Goal: Information Seeking & Learning: Find specific fact

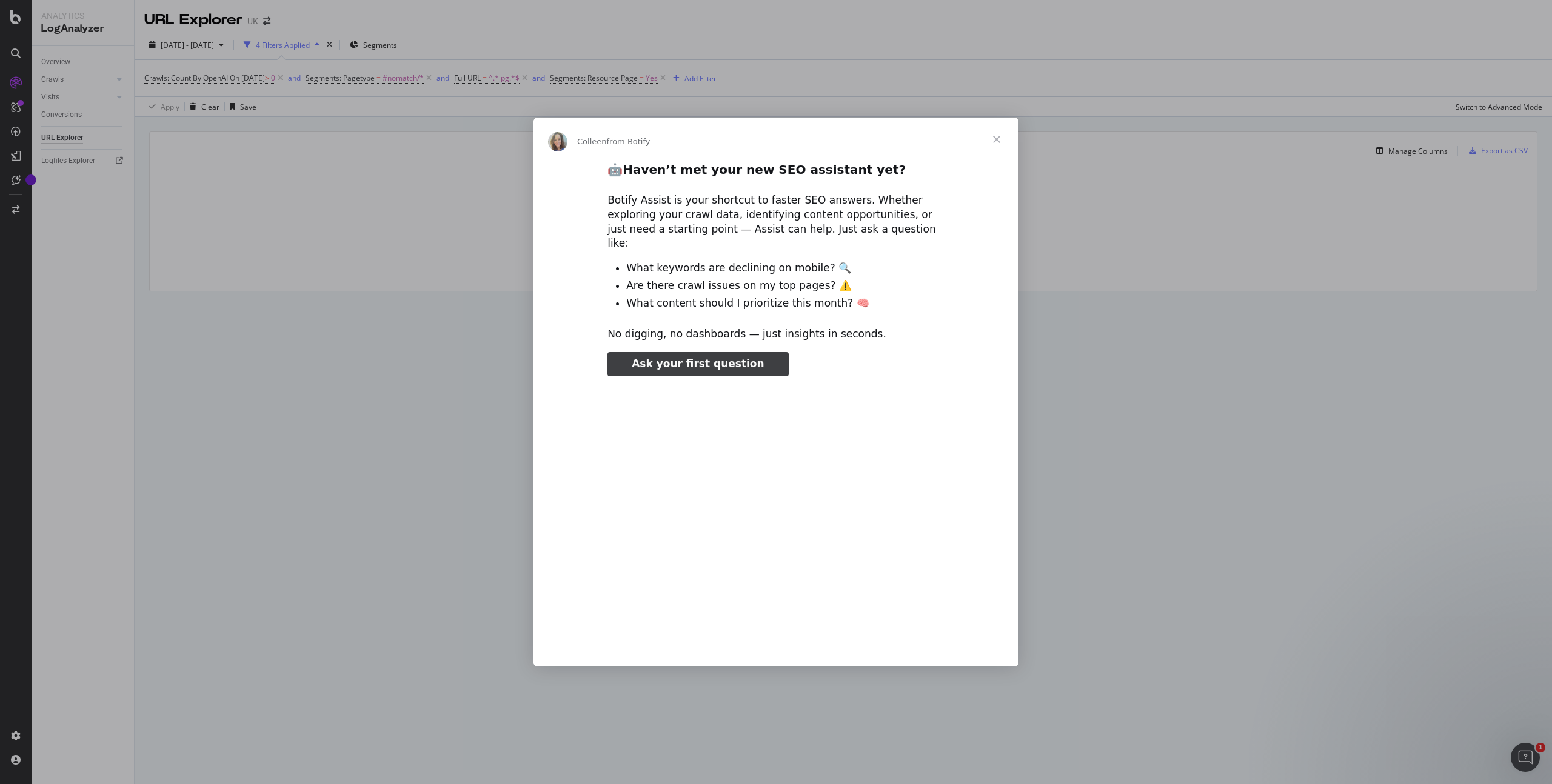
type input "185437"
click at [996, 146] on span "Close" at bounding box center [996, 139] width 43 height 43
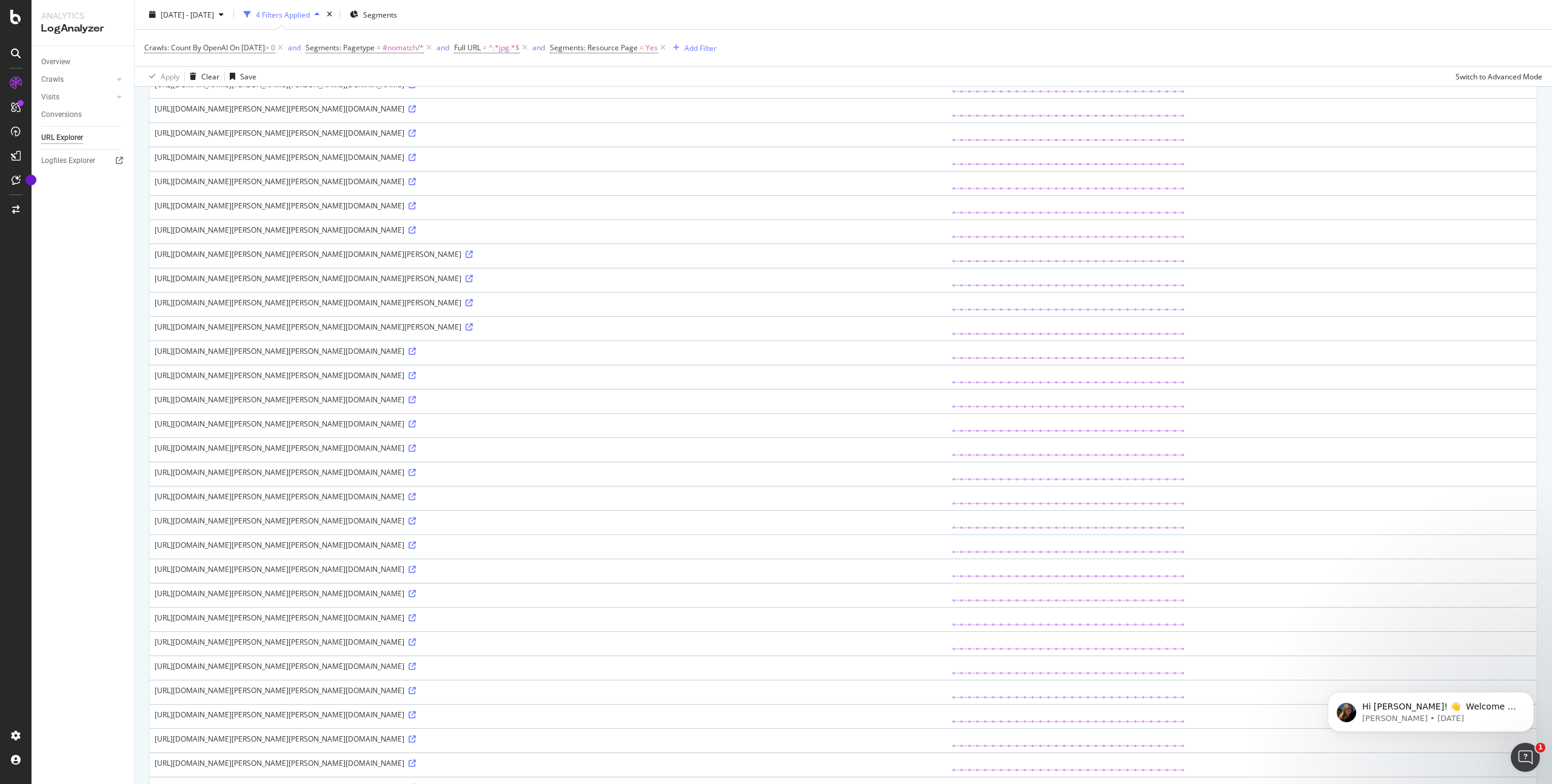
scroll to position [586, 0]
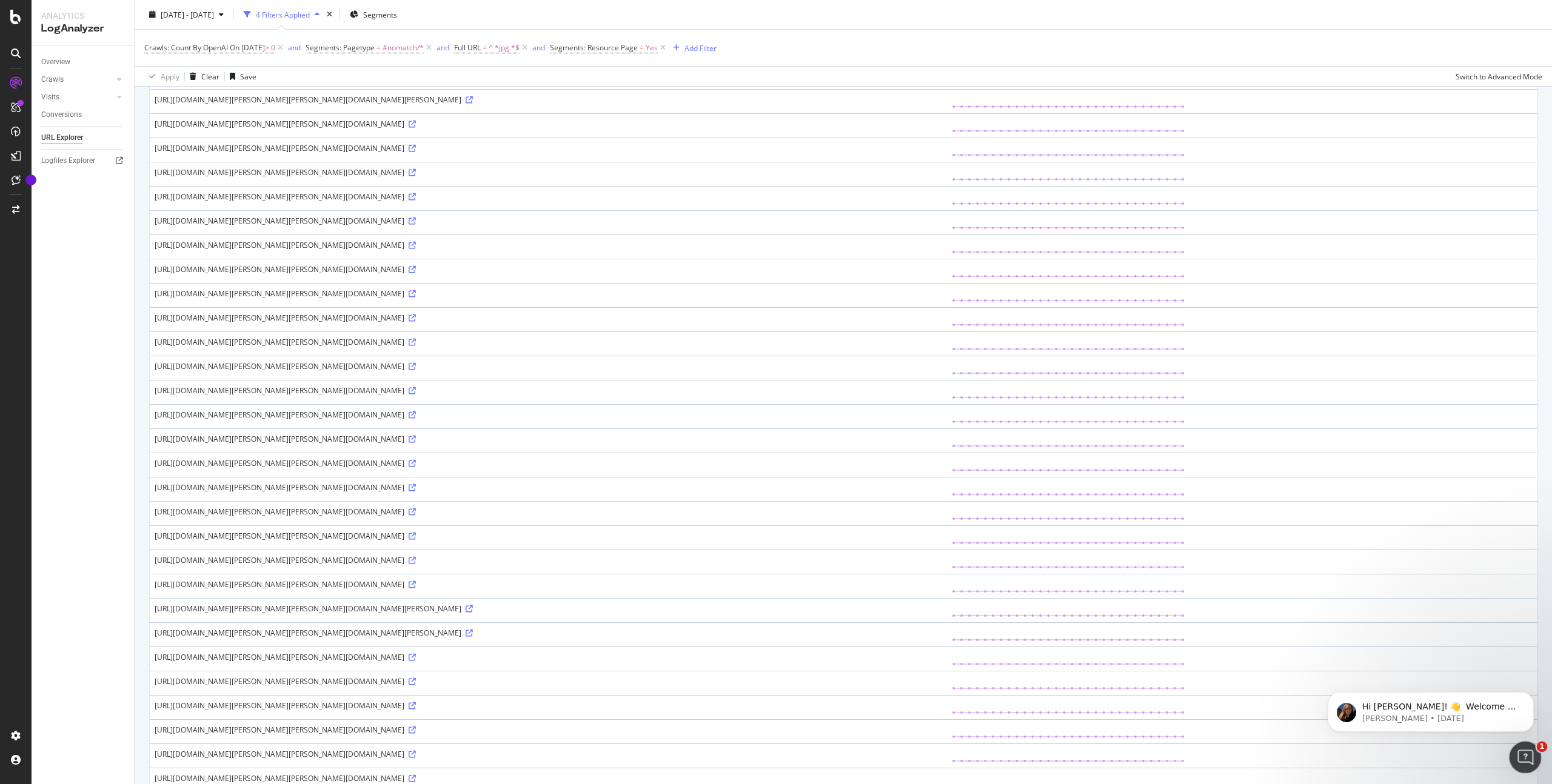
click at [1520, 752] on icon "Open Intercom Messenger" at bounding box center [1524, 756] width 20 height 20
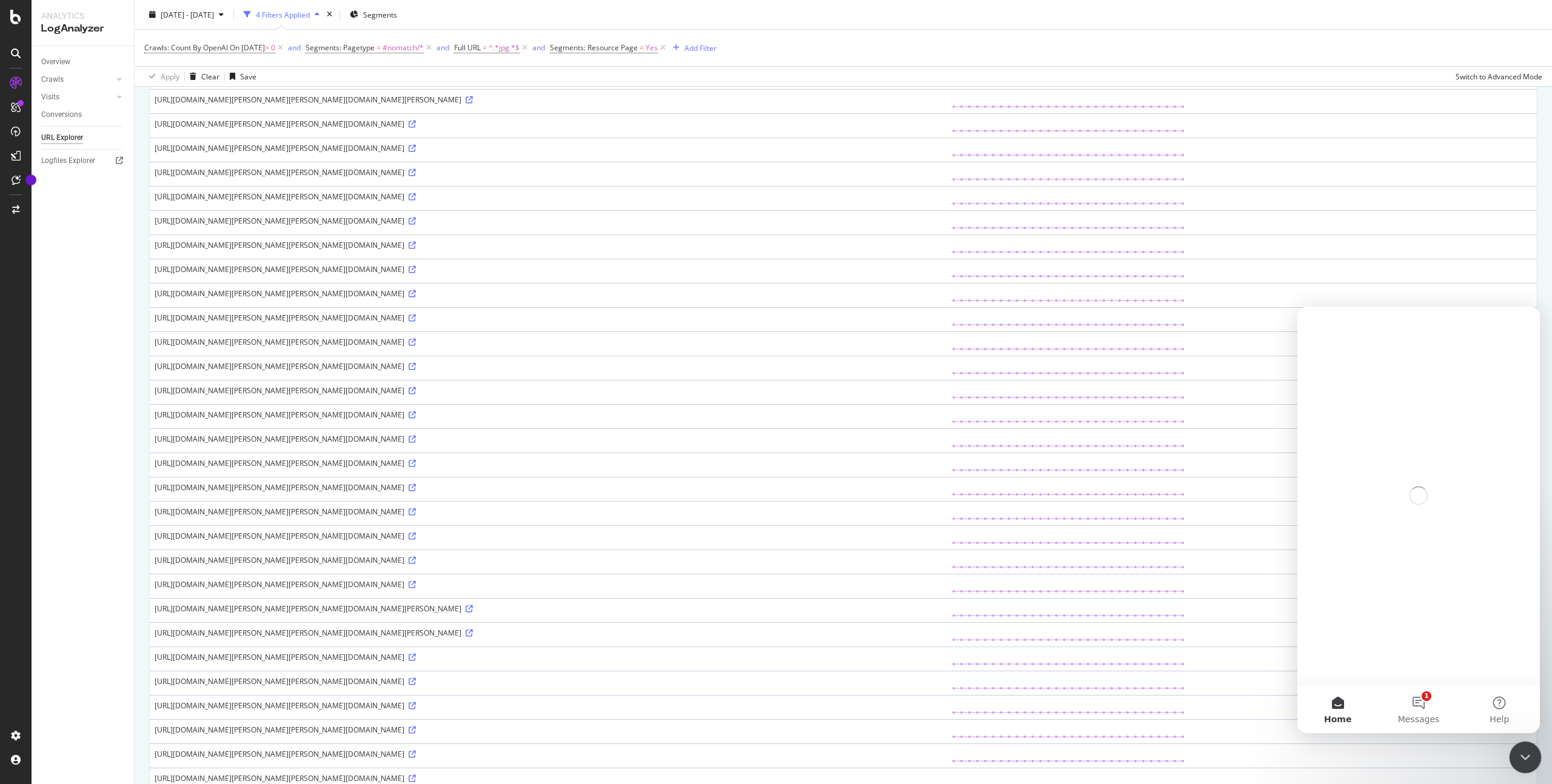
scroll to position [0, 0]
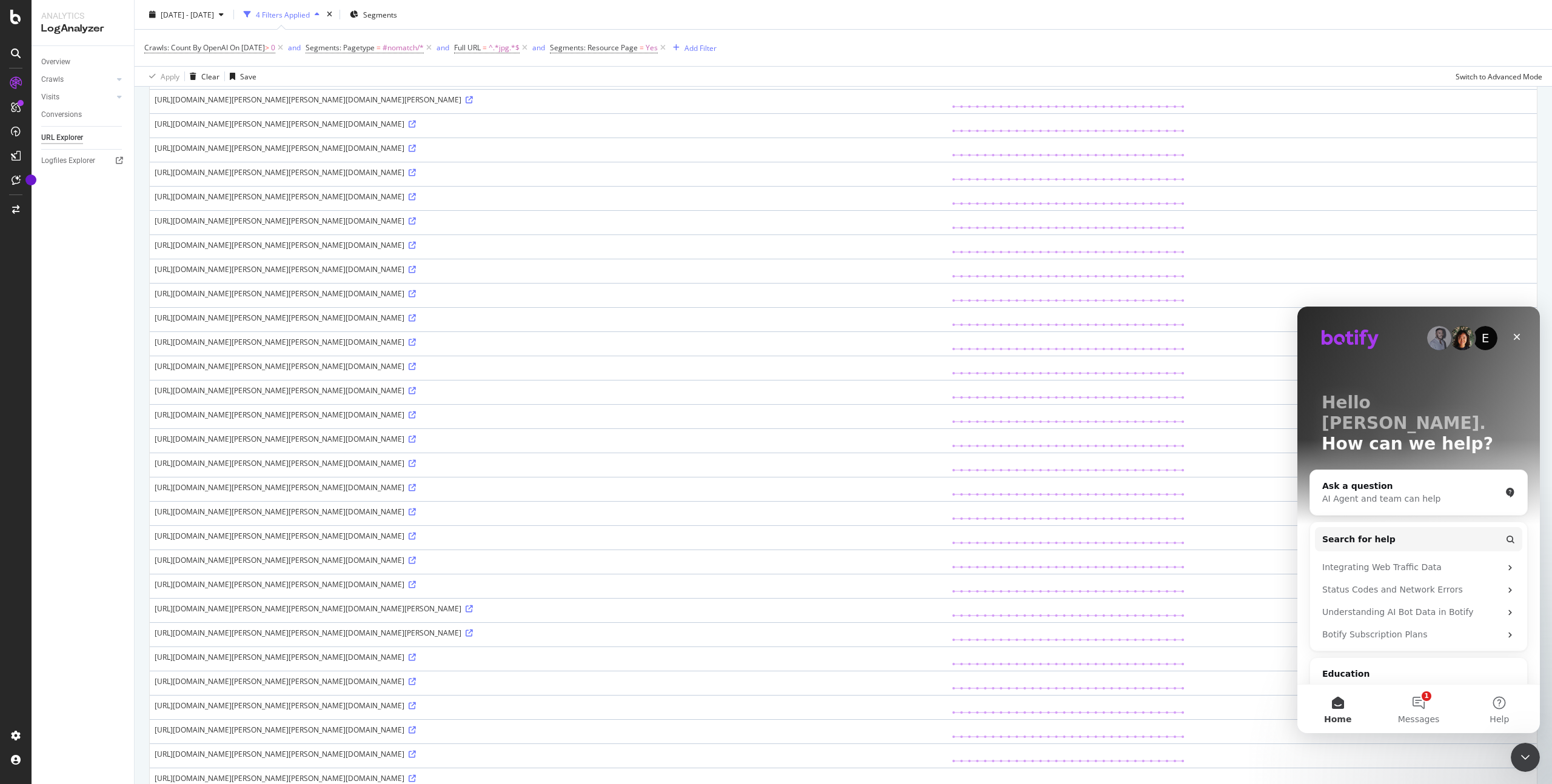
click at [1530, 300] on div "867 URLs found Manage Columns Export as CSV Showing 1 to 50 of 867 entries Stan…" at bounding box center [843, 214] width 1417 height 1366
click at [1524, 338] on div "Close" at bounding box center [1517, 337] width 22 height 22
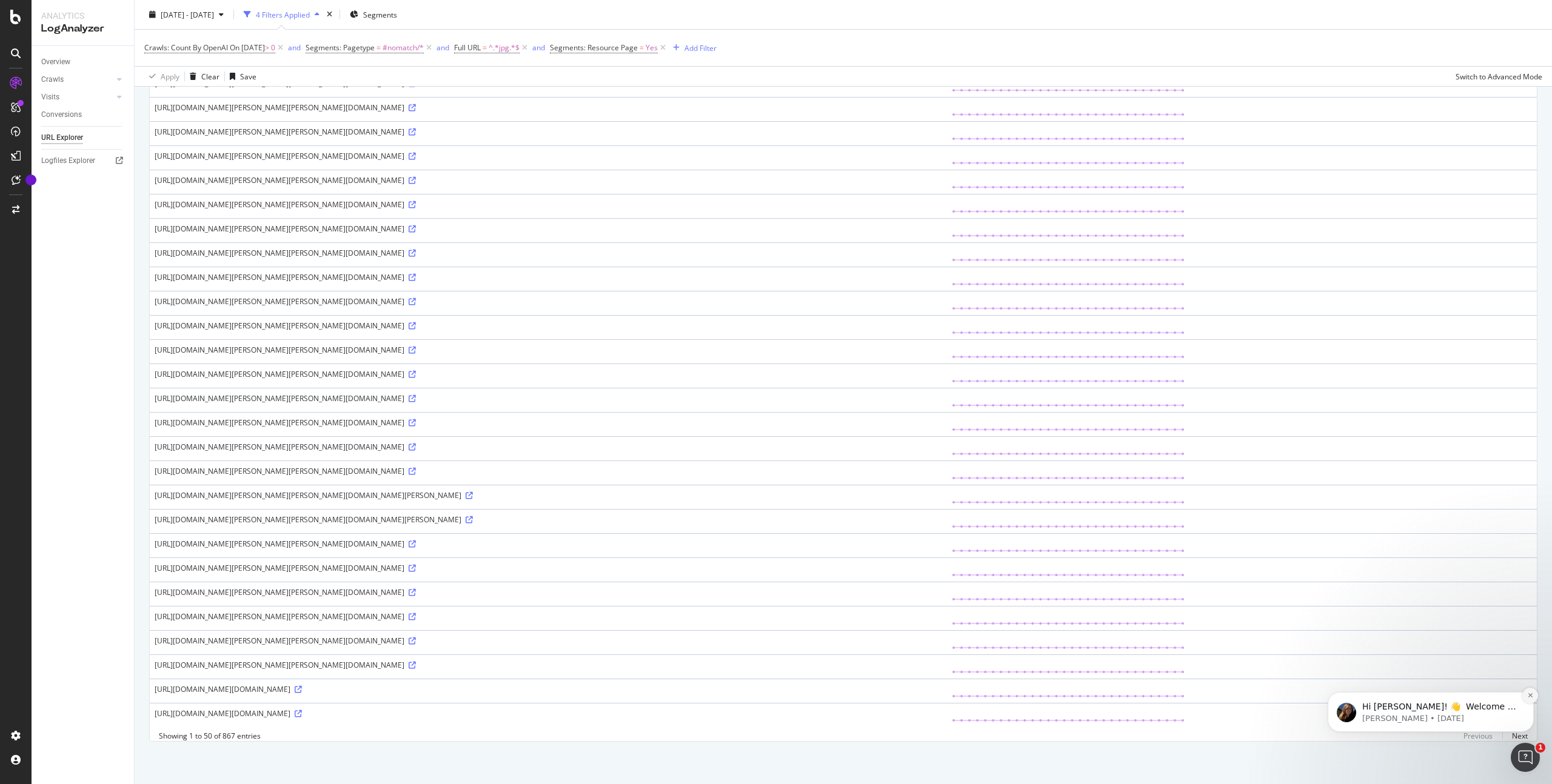
drag, startPoint x: 1535, startPoint y: 704, endPoint x: 1532, endPoint y: 750, distance: 46.1
click at [1535, 699] on body "Hi [PERSON_NAME]! 👋 Welcome to Botify chat support! Have a question? Reply to t…" at bounding box center [1431, 708] width 233 height 75
click at [1530, 697] on icon "Dismiss notification" at bounding box center [1530, 695] width 7 height 7
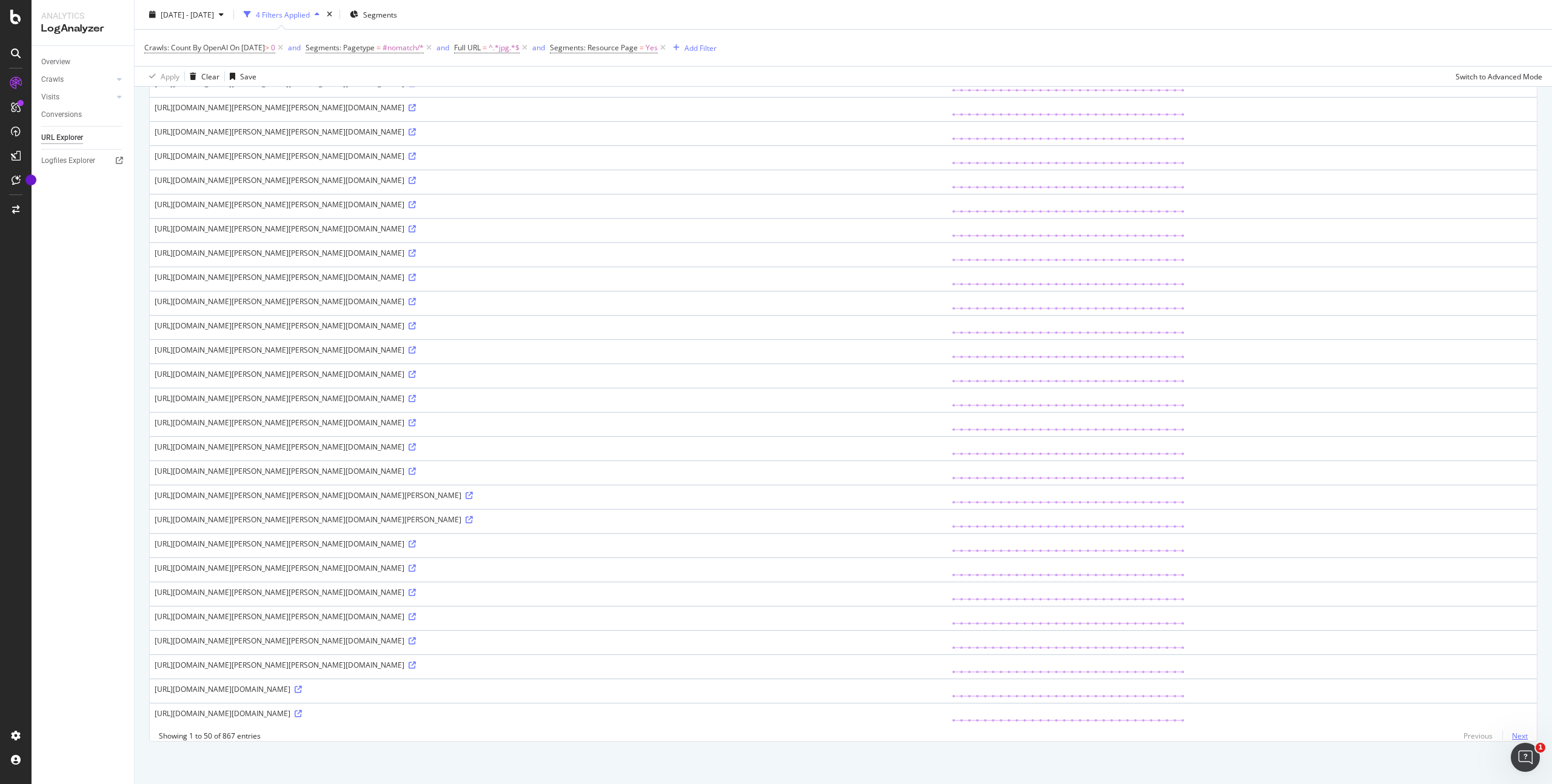
click at [1505, 735] on link "Next" at bounding box center [1515, 736] width 26 height 18
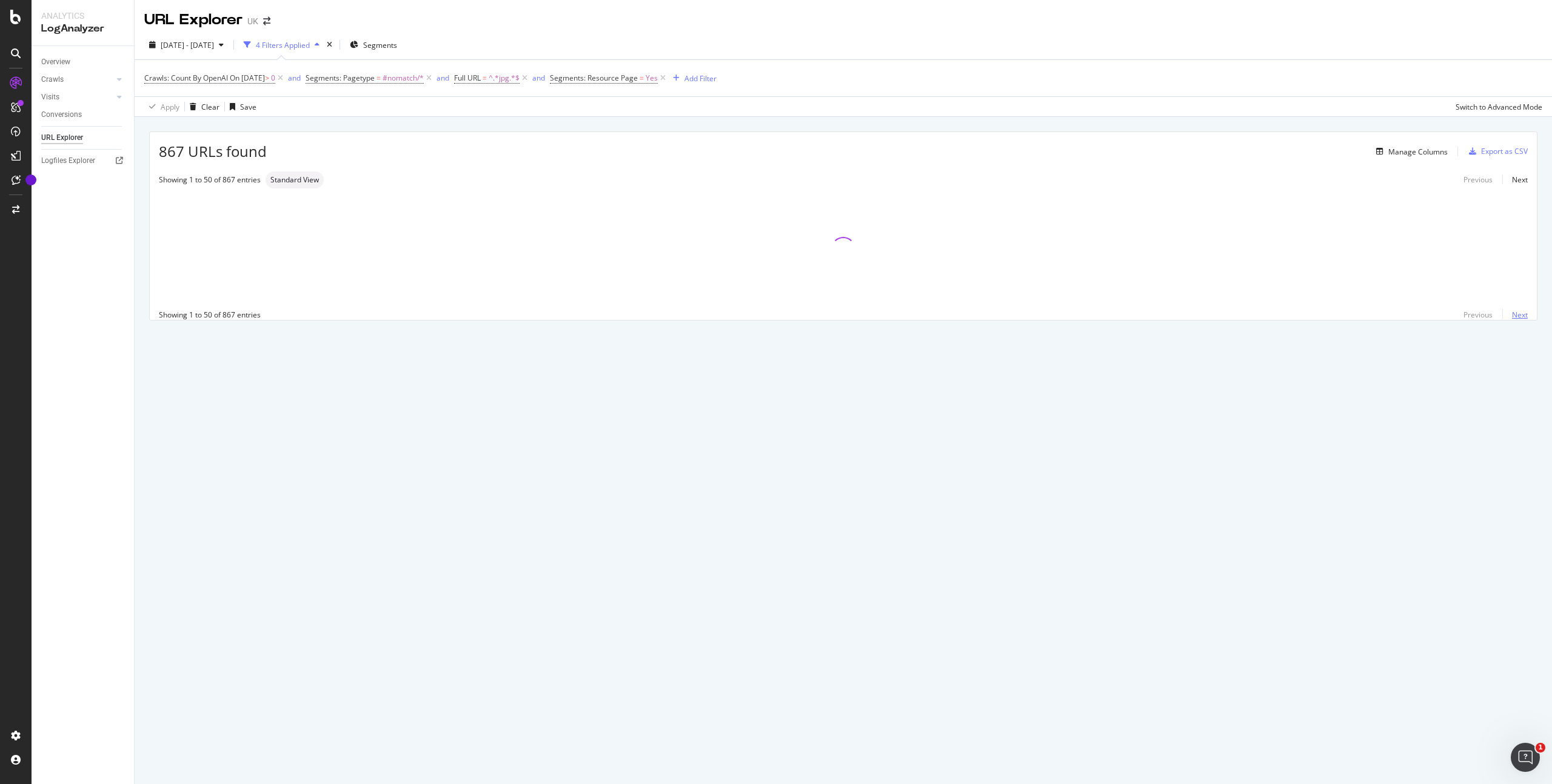
click at [1526, 311] on link "Next" at bounding box center [1515, 315] width 26 height 18
click at [1524, 314] on link "Next" at bounding box center [1515, 315] width 26 height 18
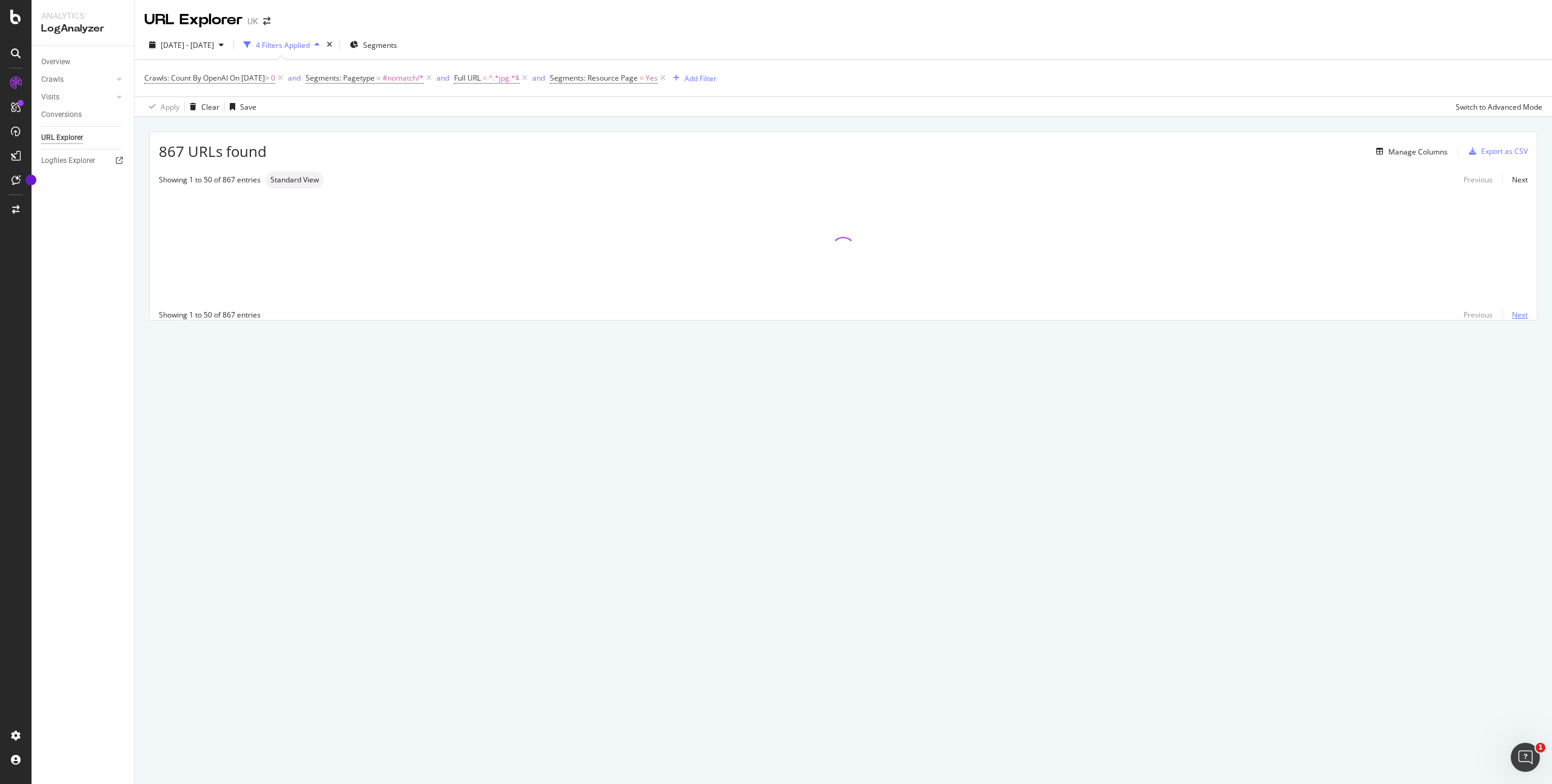
click at [1524, 314] on link "Next" at bounding box center [1515, 315] width 26 height 18
click at [1524, 315] on link "Next" at bounding box center [1515, 315] width 26 height 18
click at [1524, 316] on link "Next" at bounding box center [1515, 315] width 26 height 18
click at [699, 431] on div "URL Explorer UK [DATE] - [DATE] 4 Filters Applied Segments Crawls: Count By Ope…" at bounding box center [843, 392] width 1417 height 784
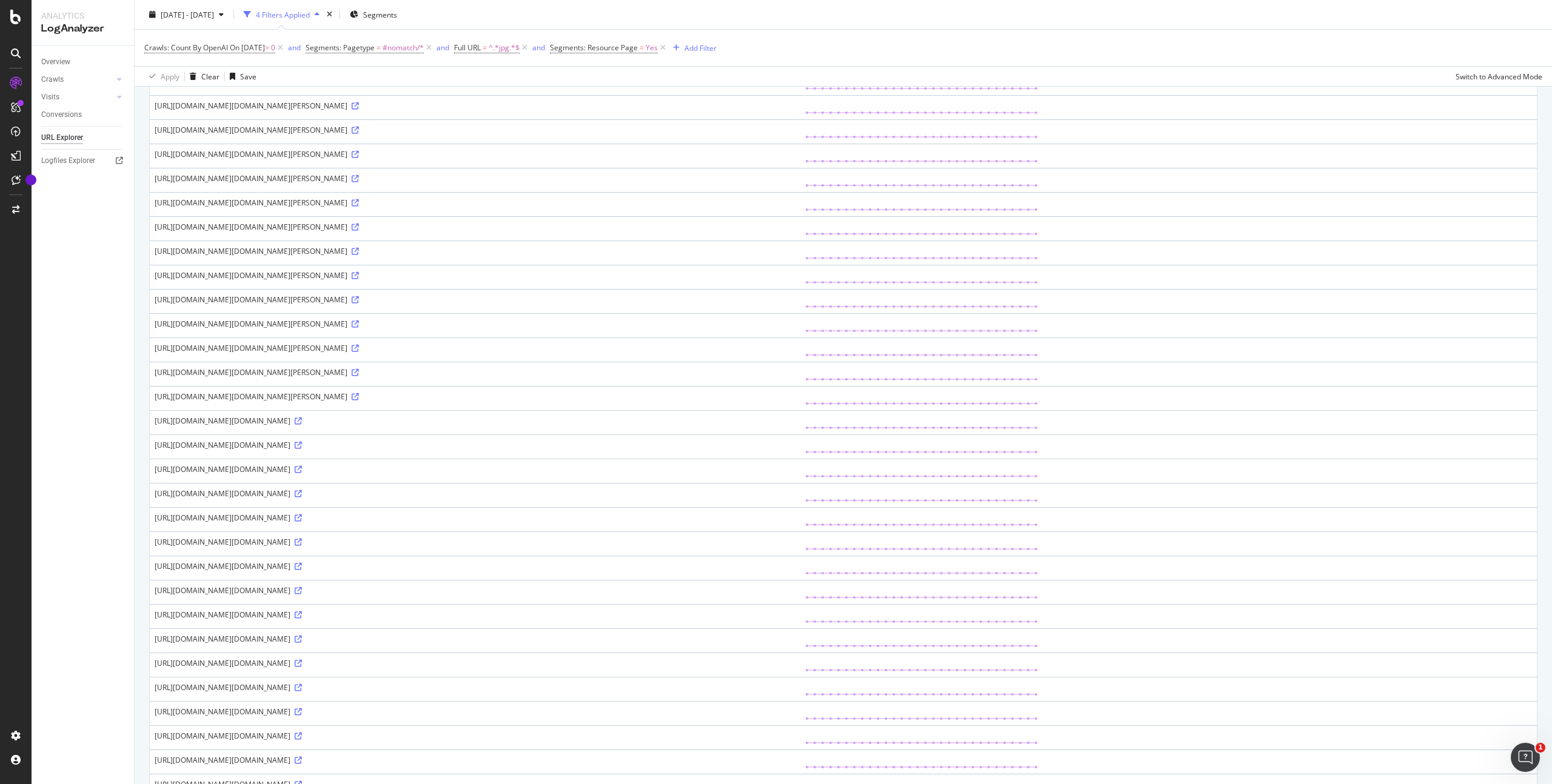
scroll to position [1050, 0]
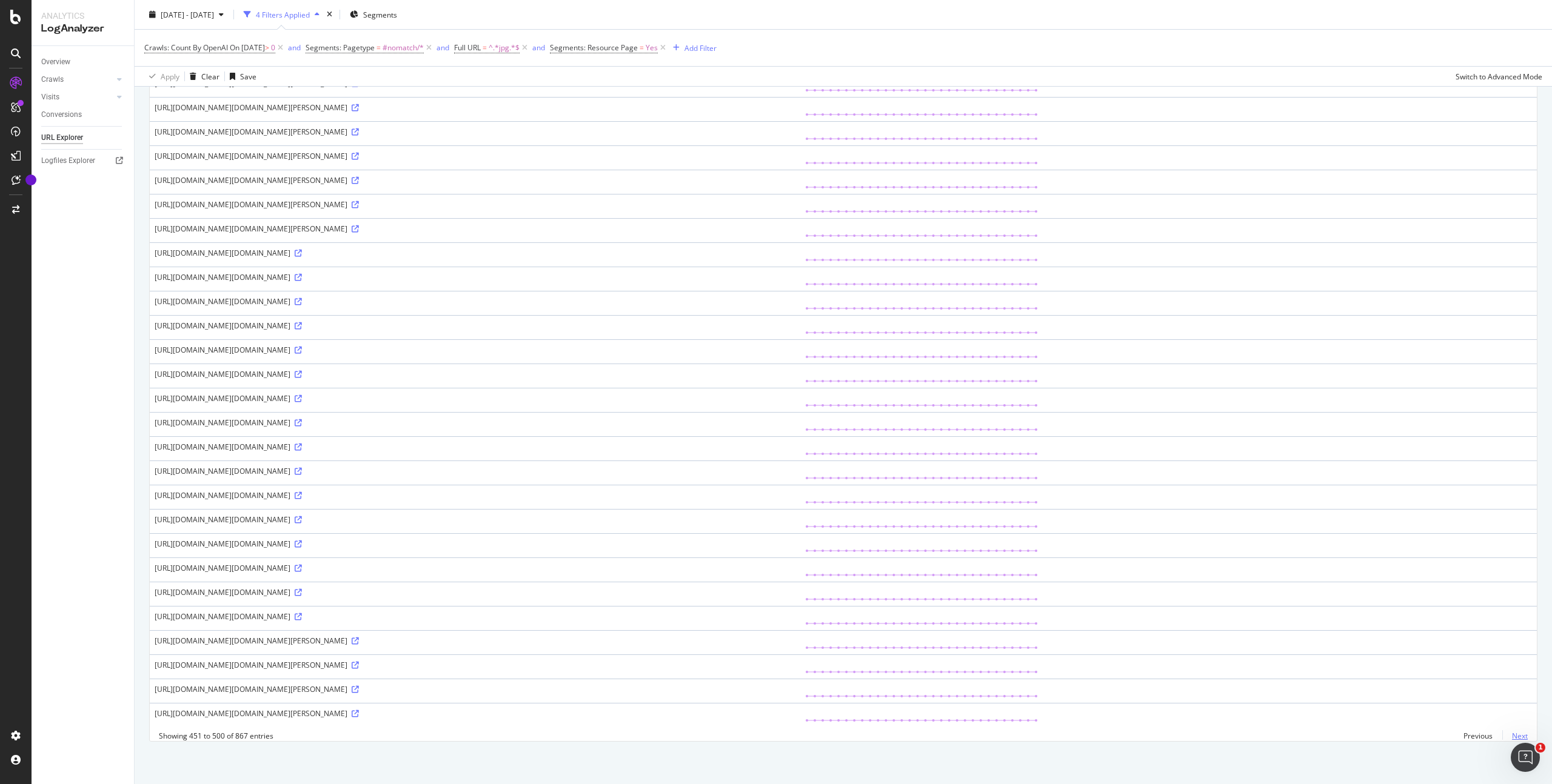
click at [1503, 733] on link "Next" at bounding box center [1515, 736] width 26 height 18
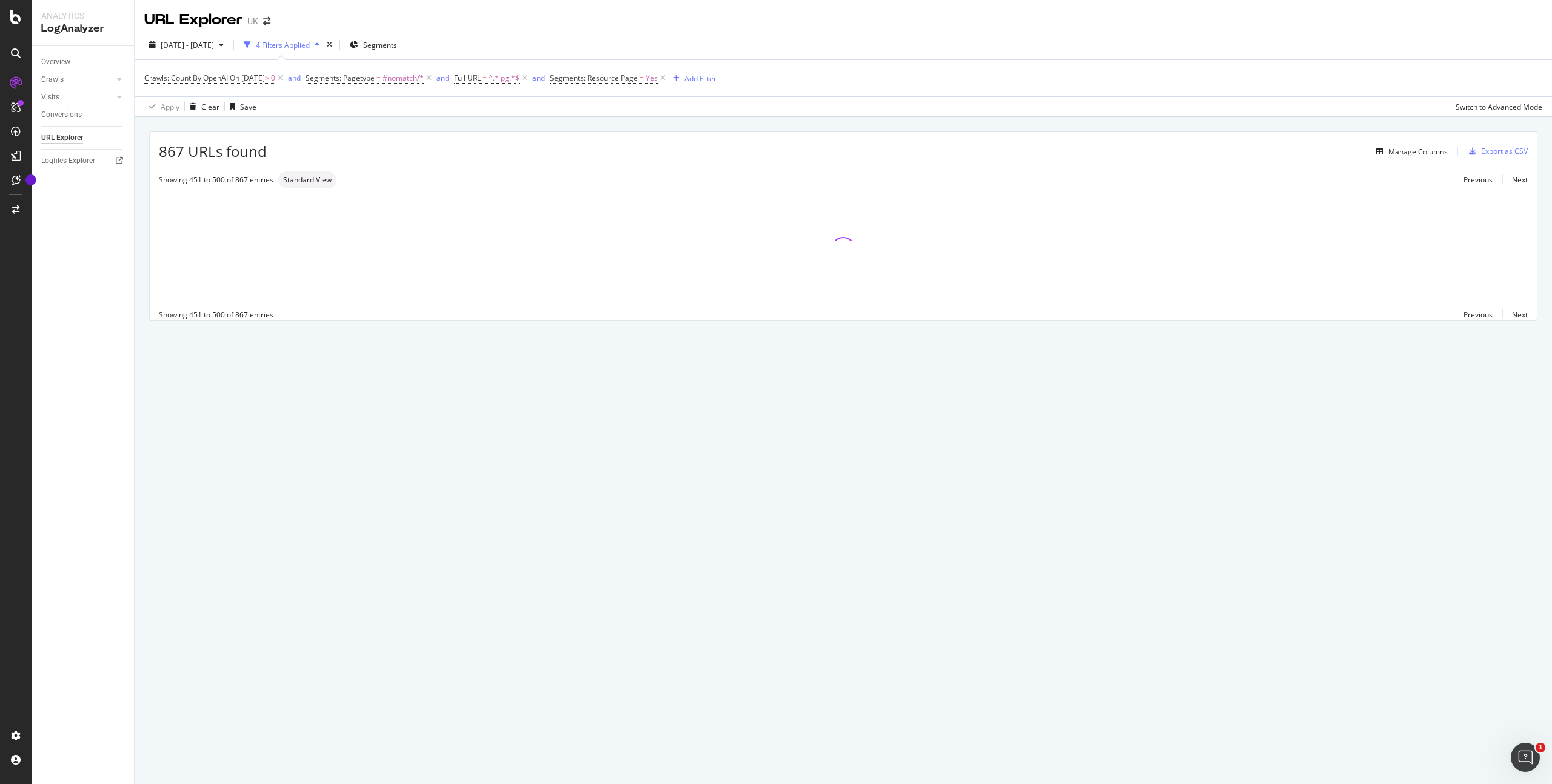
scroll to position [0, 0]
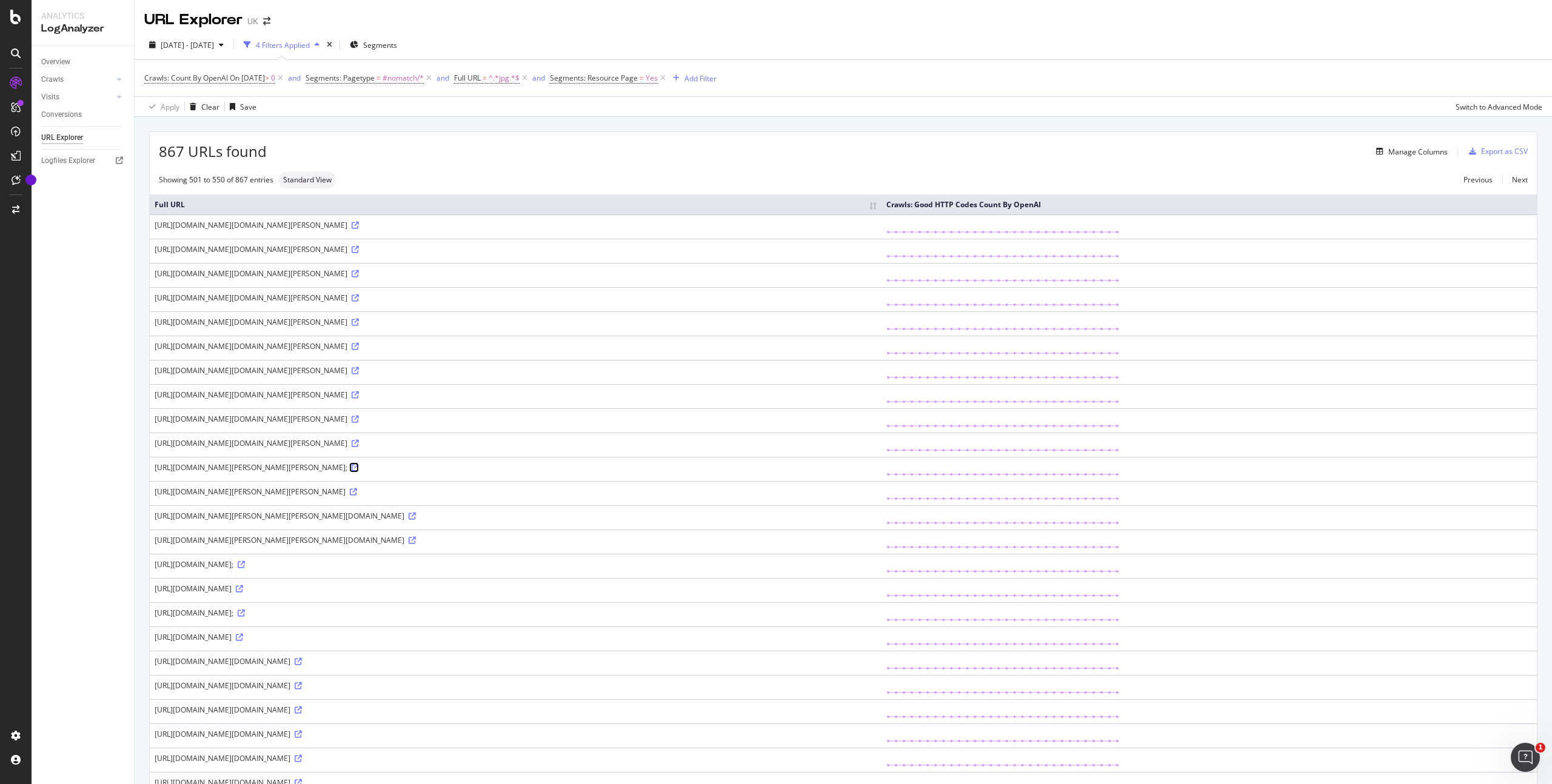
click at [359, 471] on icon at bounding box center [355, 467] width 7 height 7
click at [581, 497] on div "[URL][DOMAIN_NAME][PERSON_NAME][PERSON_NAME]" at bounding box center [515, 491] width 722 height 10
drag, startPoint x: 561, startPoint y: 561, endPoint x: 152, endPoint y: 563, distance: 409.0
click at [152, 505] on td "[URL][DOMAIN_NAME][PERSON_NAME][PERSON_NAME]" at bounding box center [515, 493] width 732 height 24
copy div "[URL][DOMAIN_NAME][PERSON_NAME][PERSON_NAME]"
